Goal: Find specific page/section: Find specific page/section

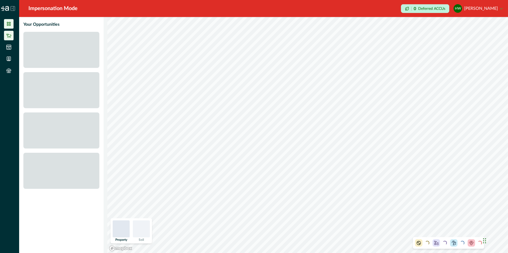
click at [10, 37] on icon at bounding box center [8, 36] width 5 height 4
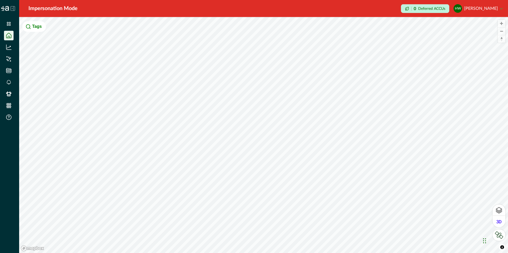
click at [37, 25] on button "Tags" at bounding box center [34, 26] width 24 height 11
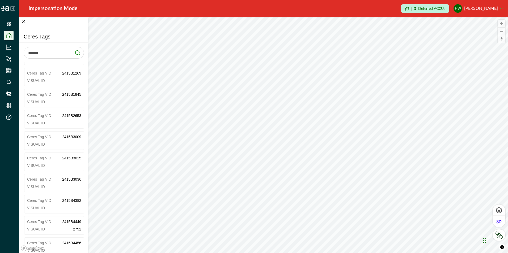
scroll to position [156, 0]
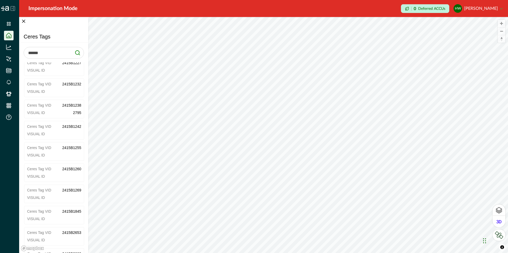
click at [41, 54] on input "text" at bounding box center [54, 53] width 60 height 12
paste input "*********"
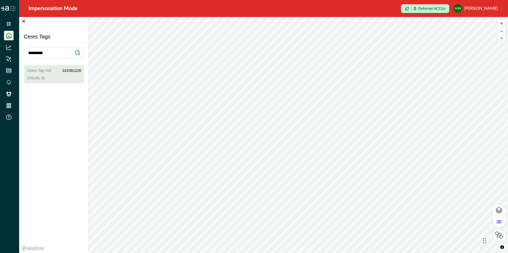
type input "*********"
click at [66, 68] on p "2415B1226" at bounding box center [71, 70] width 19 height 5
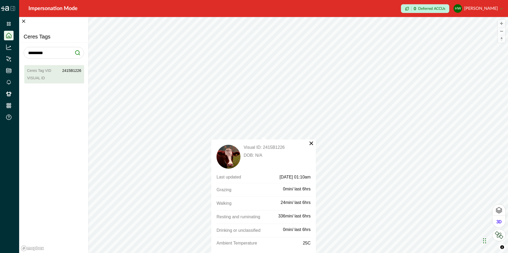
click at [61, 81] on div "Ceres Tag VID 2415B1226 Visual ID" at bounding box center [54, 74] width 60 height 19
click at [226, 159] on img at bounding box center [229, 157] width 24 height 24
click at [25, 22] on icon "Close" at bounding box center [23, 21] width 3 height 3
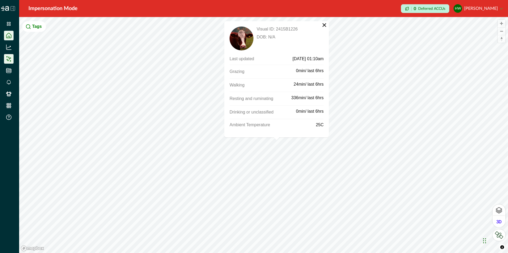
click at [7, 59] on icon at bounding box center [8, 58] width 5 height 5
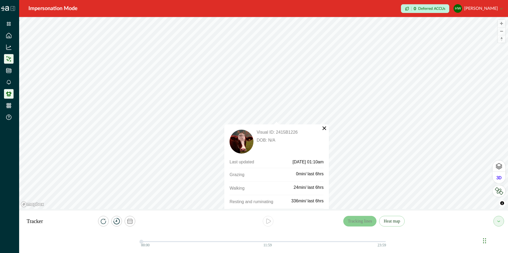
click at [8, 96] on icon at bounding box center [8, 94] width 5 height 5
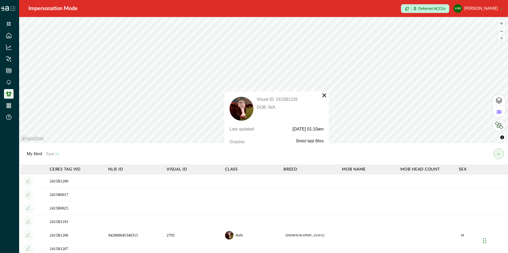
click at [325, 95] on button "×" at bounding box center [324, 95] width 5 height 5
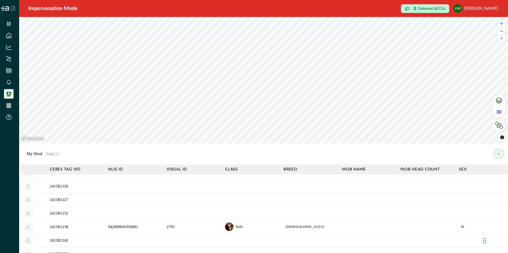
scroll to position [80, 0]
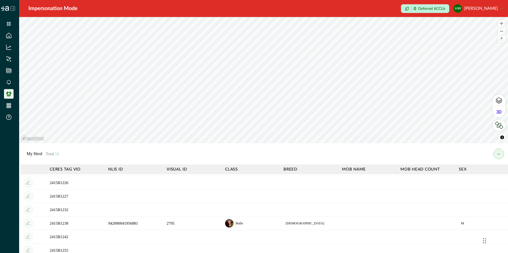
click at [40, 183] on div at bounding box center [33, 183] width 21 height 11
click at [35, 185] on div at bounding box center [33, 183] width 21 height 11
click at [57, 154] on span "24" at bounding box center [57, 154] width 4 height 4
click at [48, 183] on td "2415B1200" at bounding box center [76, 182] width 58 height 14
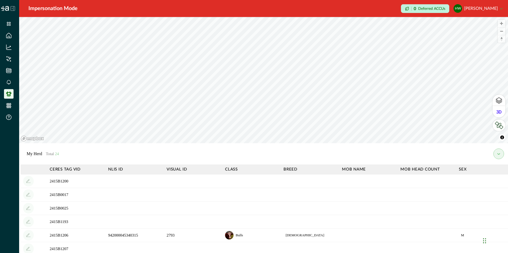
click at [489, 10] on button "HW [PERSON_NAME]" at bounding box center [477, 8] width 49 height 13
click at [10, 7] on icon at bounding box center [12, 8] width 5 height 5
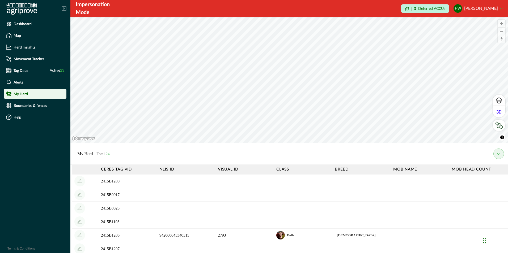
click at [23, 95] on p "My Herd" at bounding box center [21, 94] width 14 height 4
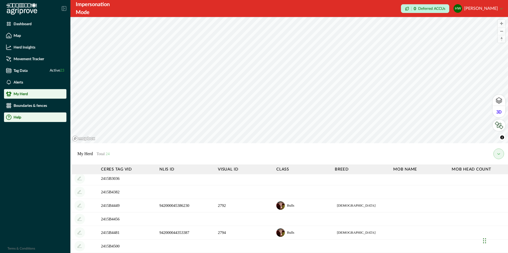
click at [20, 119] on p "Help" at bounding box center [18, 117] width 8 height 4
